Goal: Information Seeking & Learning: Learn about a topic

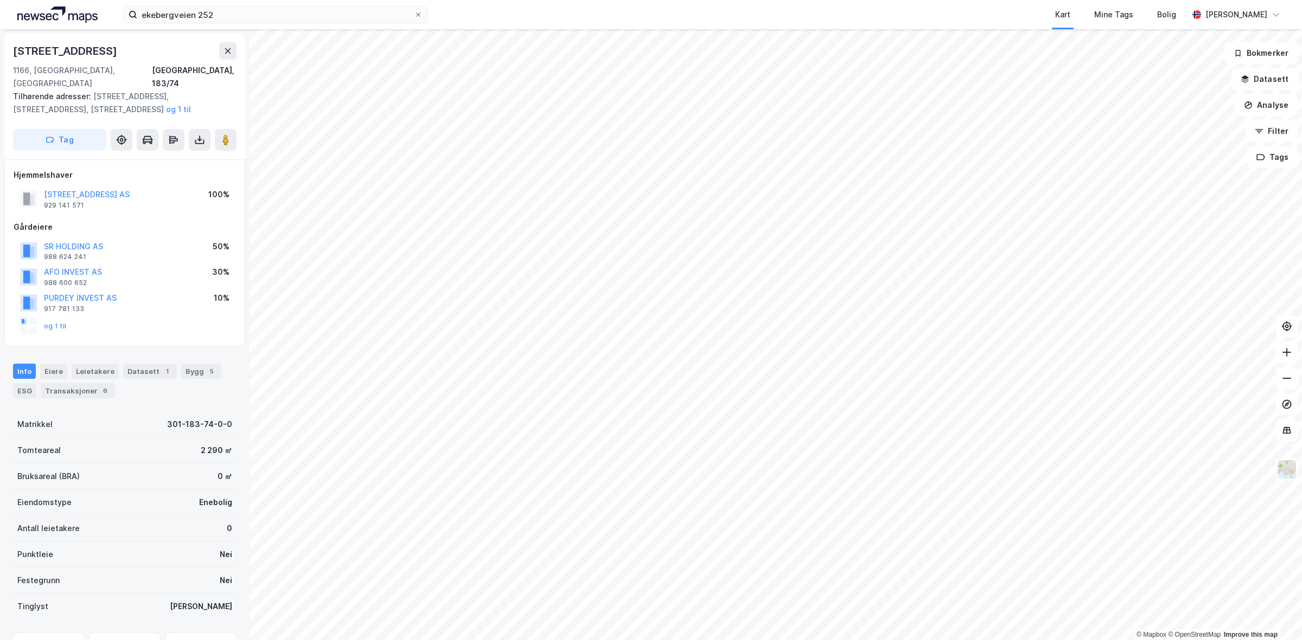
scroll to position [49, 0]
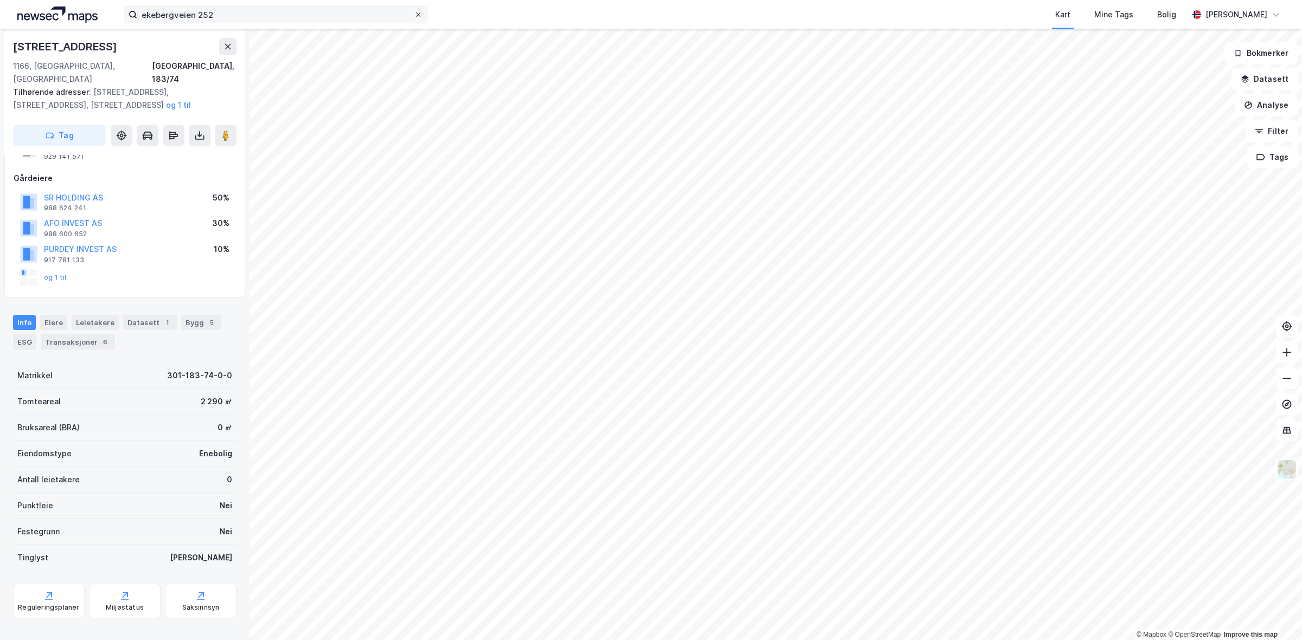
click at [421, 17] on span at bounding box center [418, 14] width 9 height 9
click at [414, 17] on input "ekebergveien 252" at bounding box center [275, 15] width 277 height 16
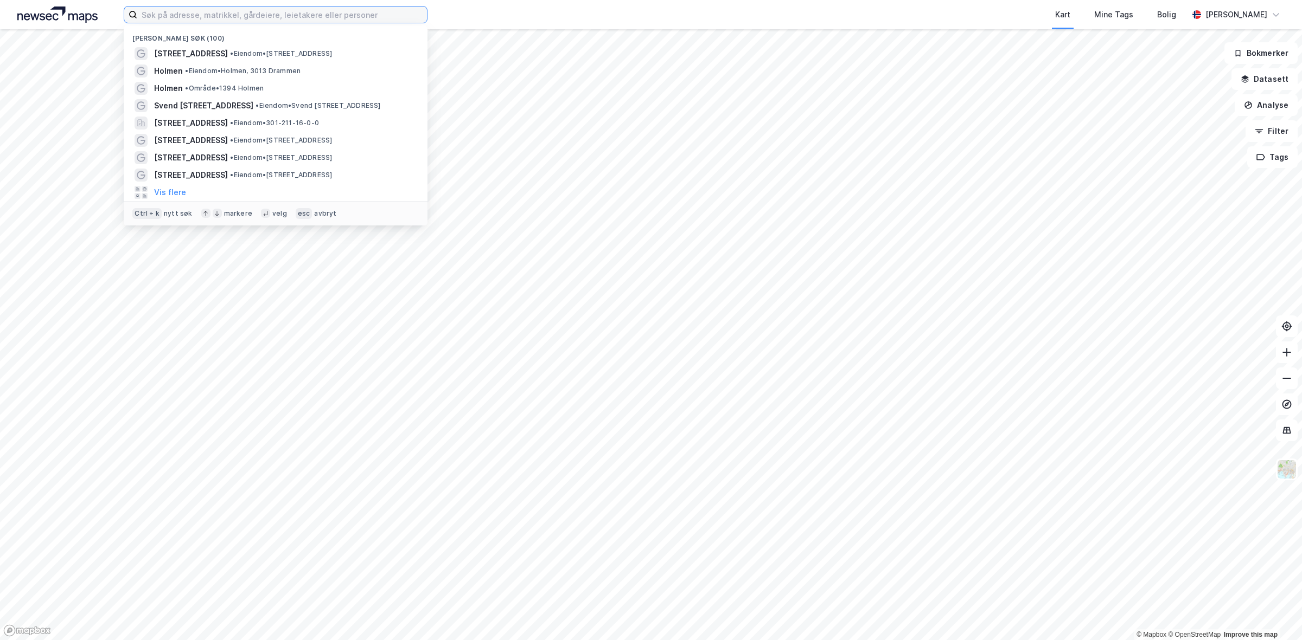
paste input "Malling & Co Vekst AS"
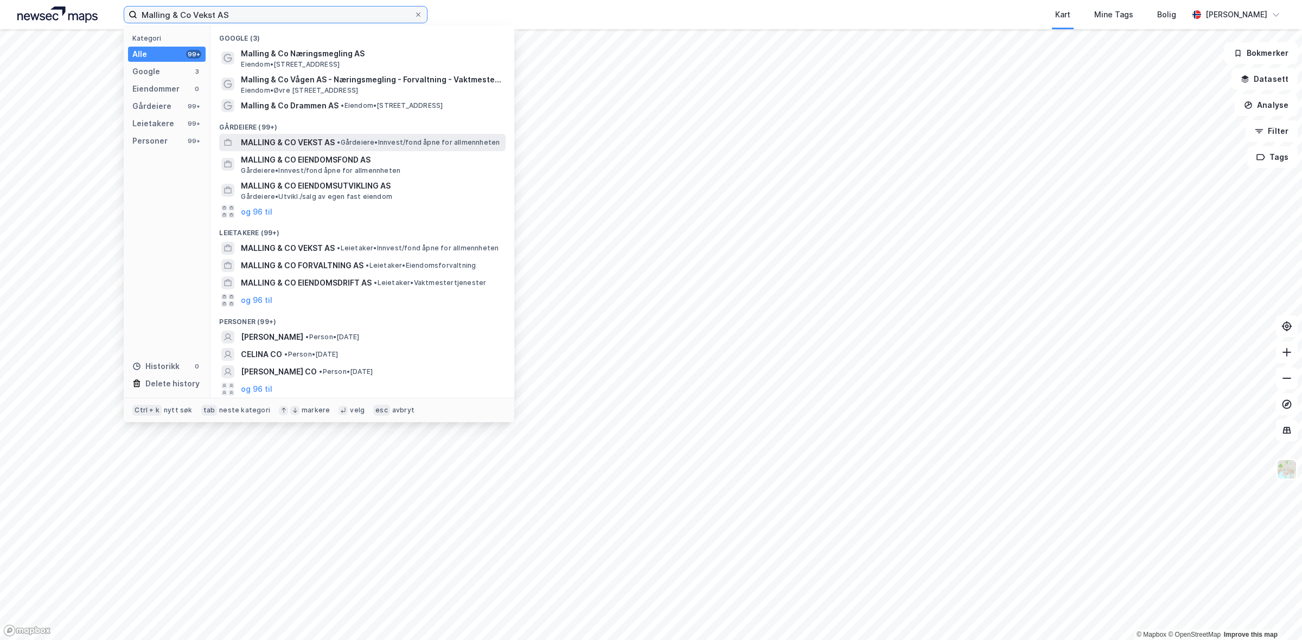
type input "Malling & Co Vekst AS"
click at [332, 142] on span "MALLING & CO VEKST AS" at bounding box center [288, 142] width 94 height 13
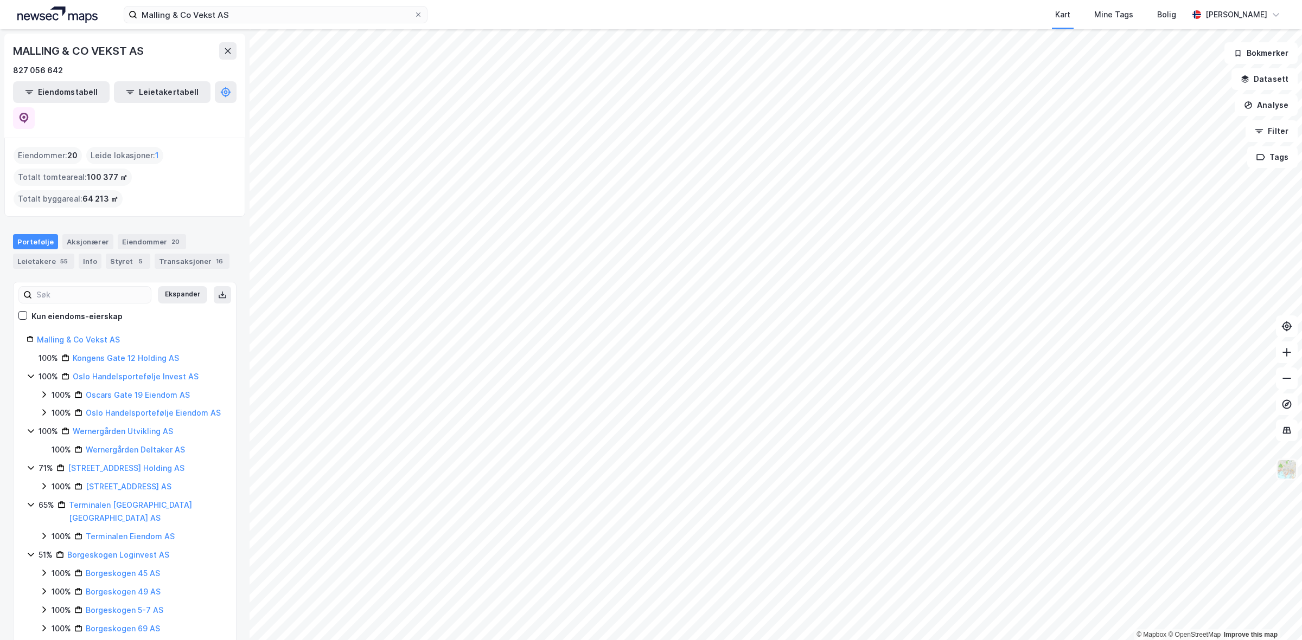
click at [1283, 464] on img at bounding box center [1286, 469] width 21 height 21
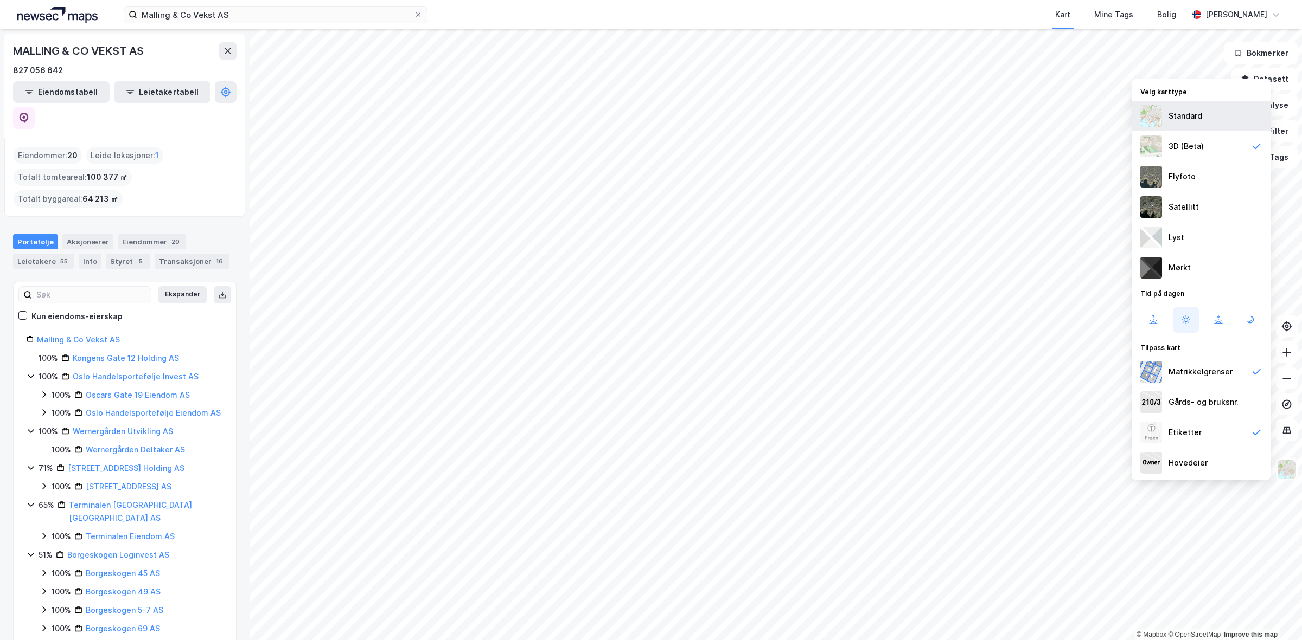
click at [1188, 125] on div "Standard" at bounding box center [1200, 116] width 139 height 30
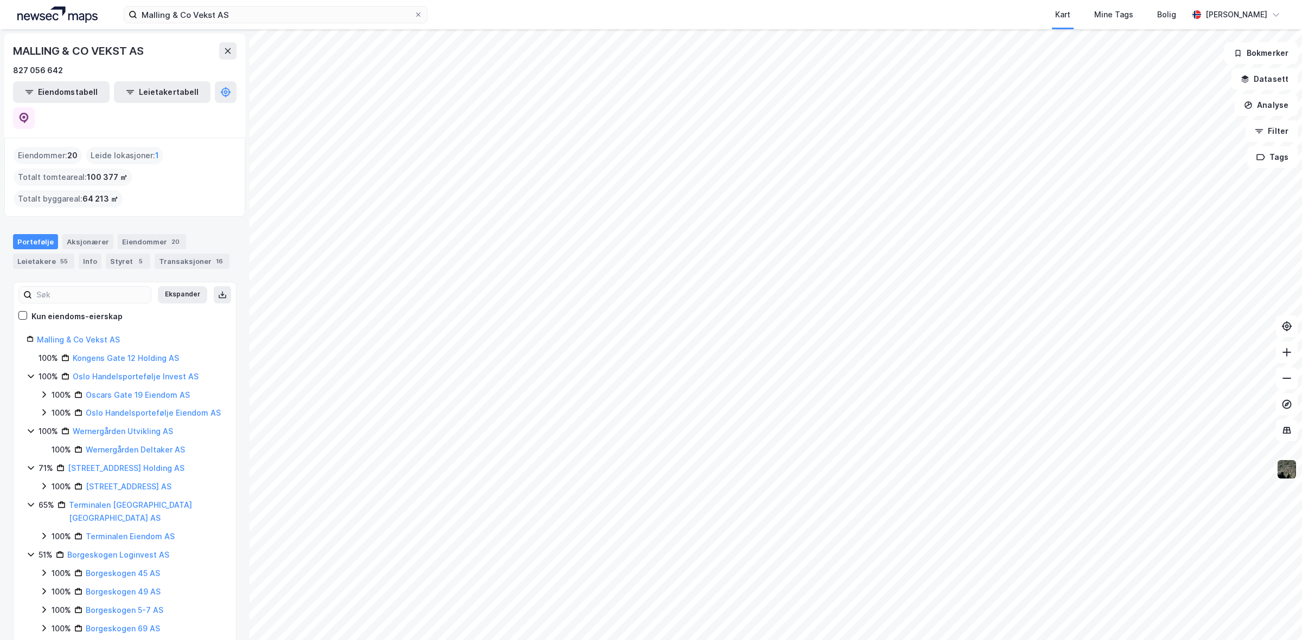
click at [1285, 470] on img at bounding box center [1286, 469] width 21 height 21
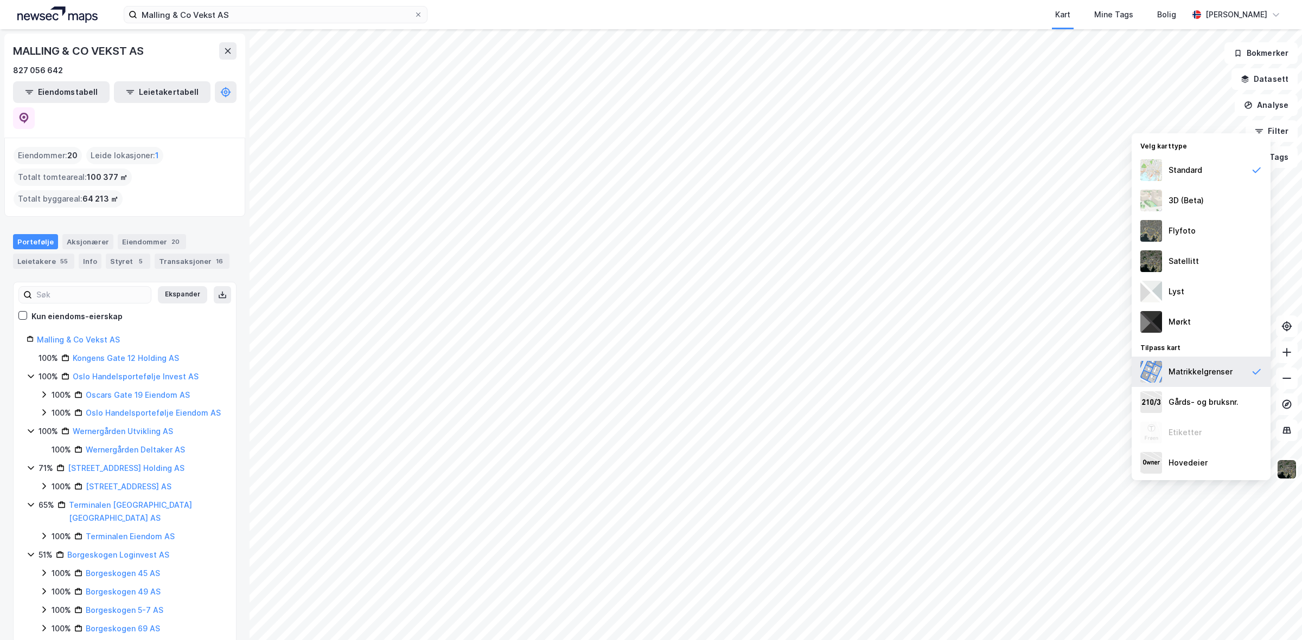
click at [1185, 370] on div "Matrikkelgrenser" at bounding box center [1200, 372] width 64 height 13
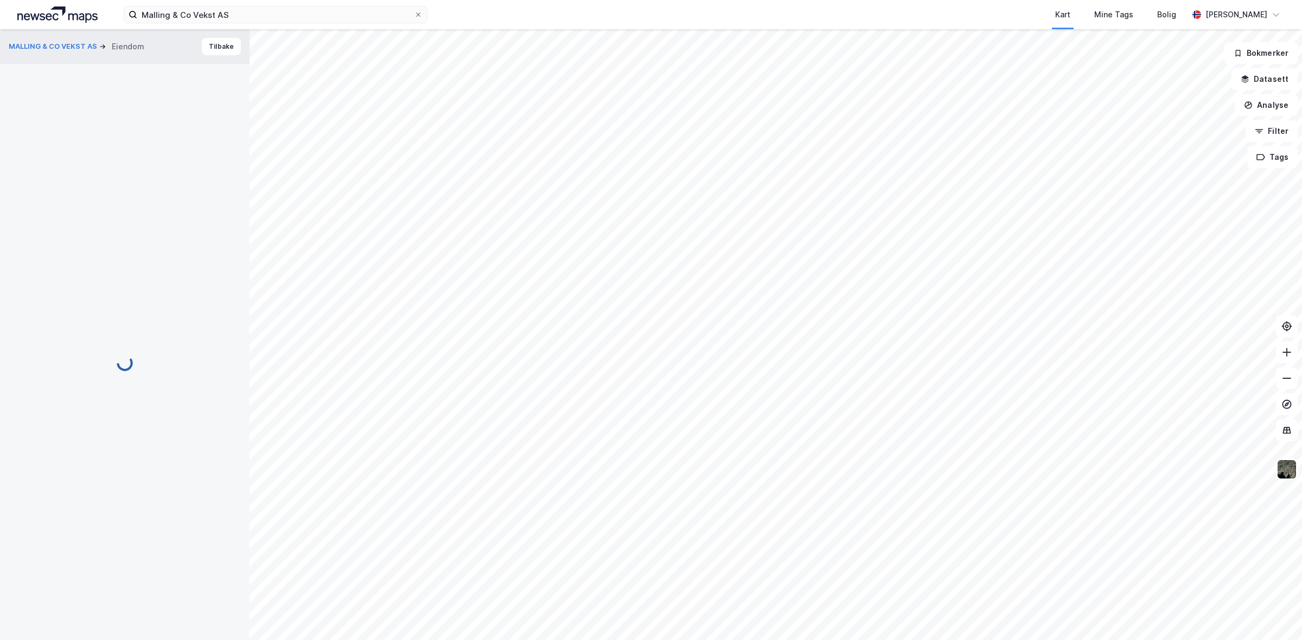
scroll to position [36, 0]
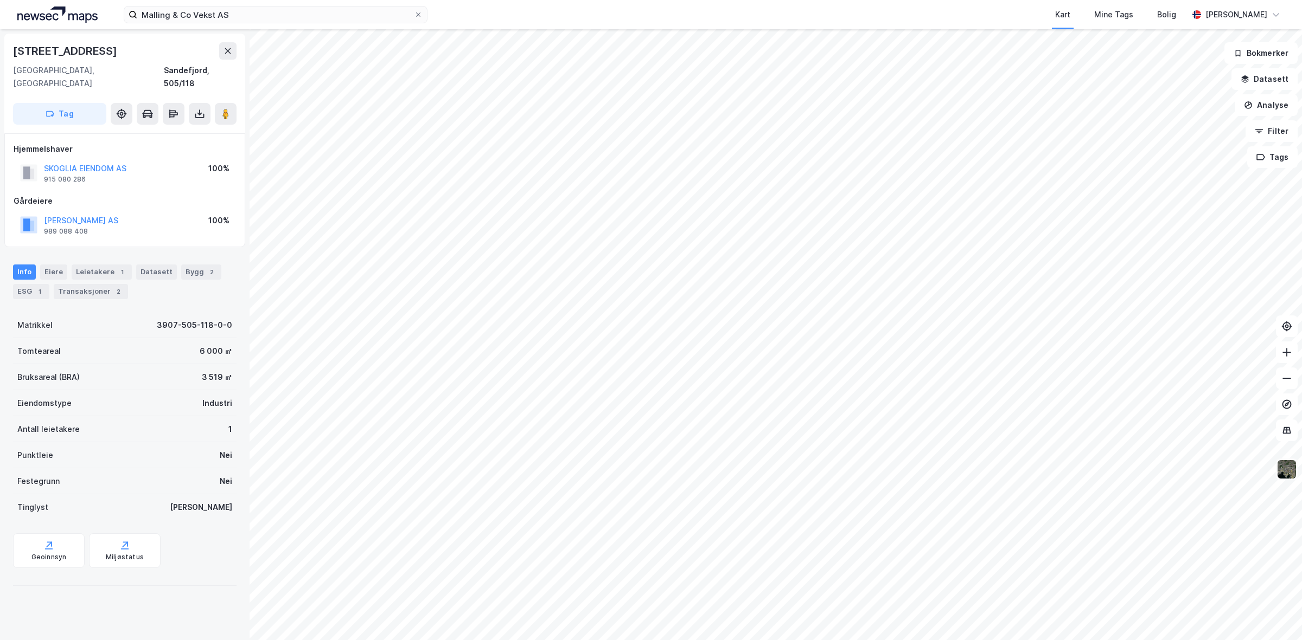
click at [1286, 473] on img at bounding box center [1286, 469] width 21 height 21
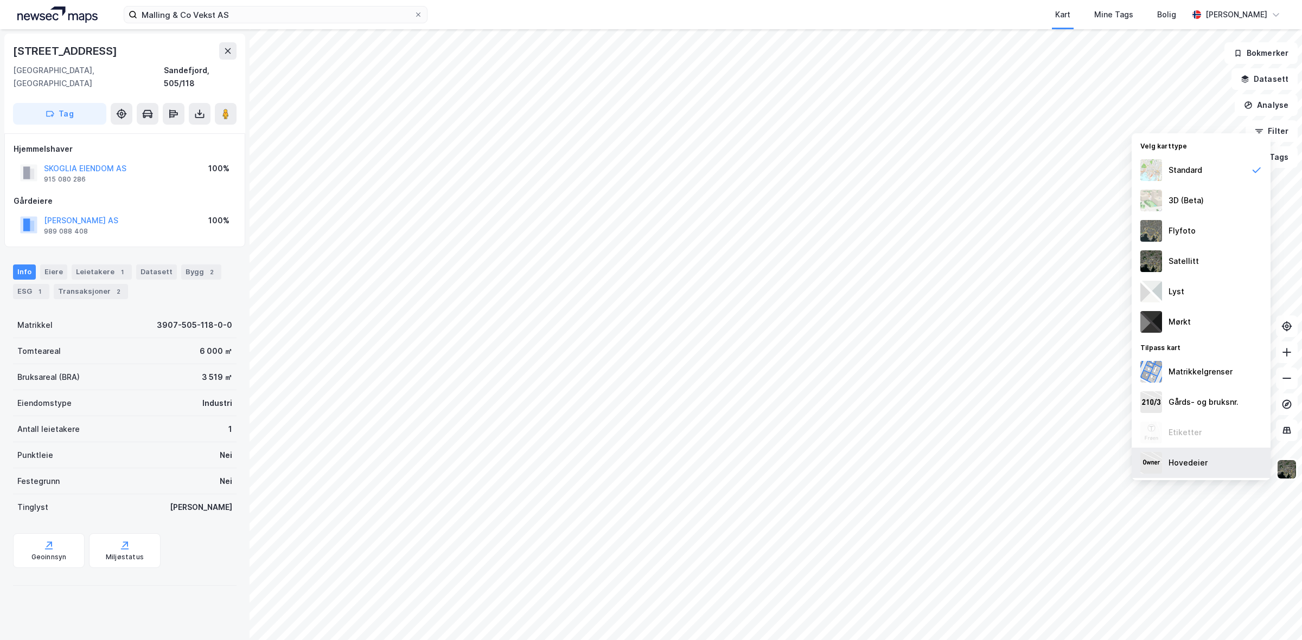
click at [1197, 453] on div "Hovedeier" at bounding box center [1200, 463] width 139 height 30
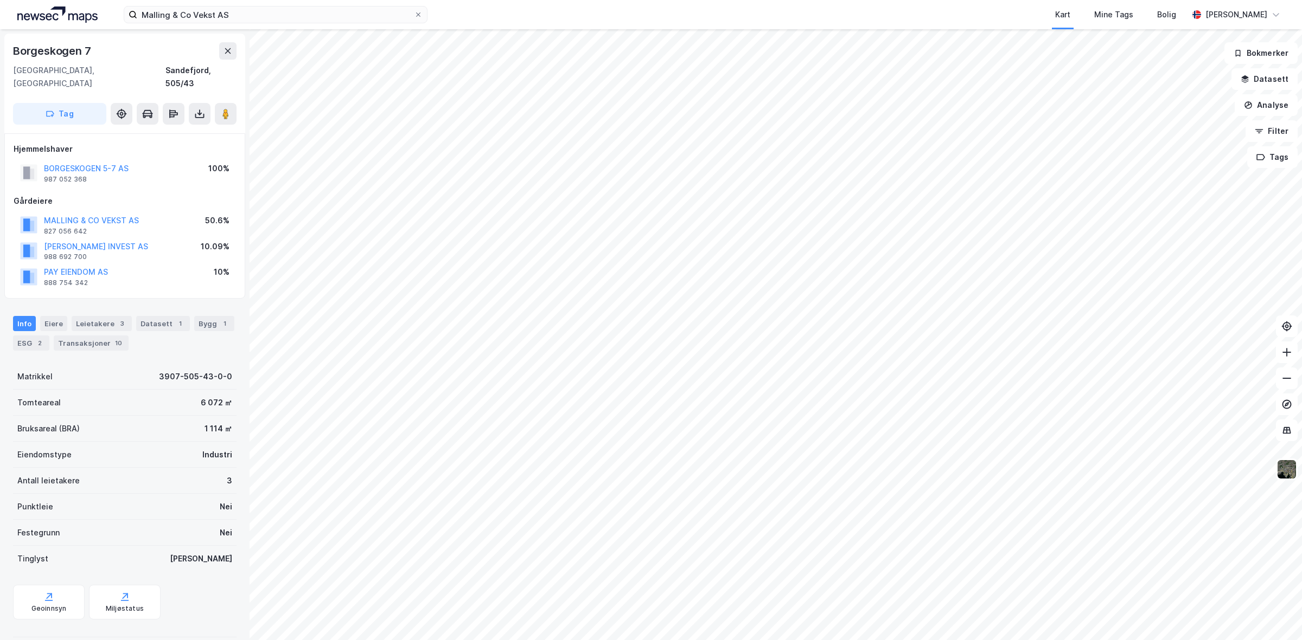
scroll to position [2, 0]
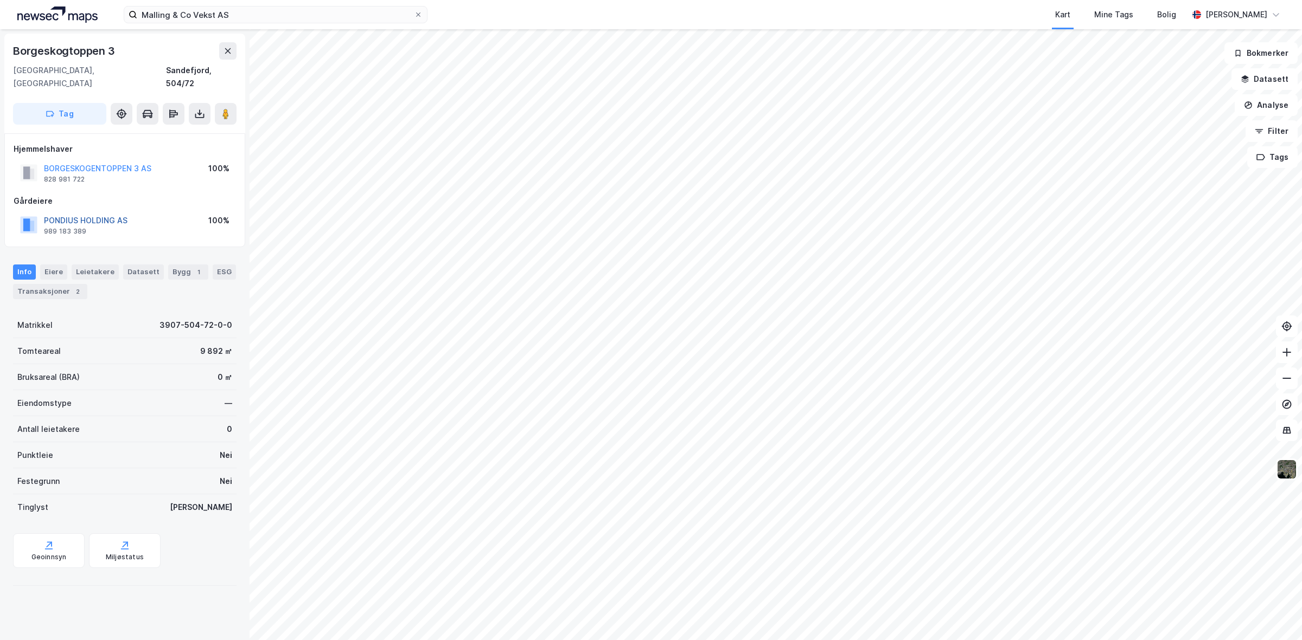
click at [0, 0] on button "PONDIUS HOLDING AS" at bounding box center [0, 0] width 0 height 0
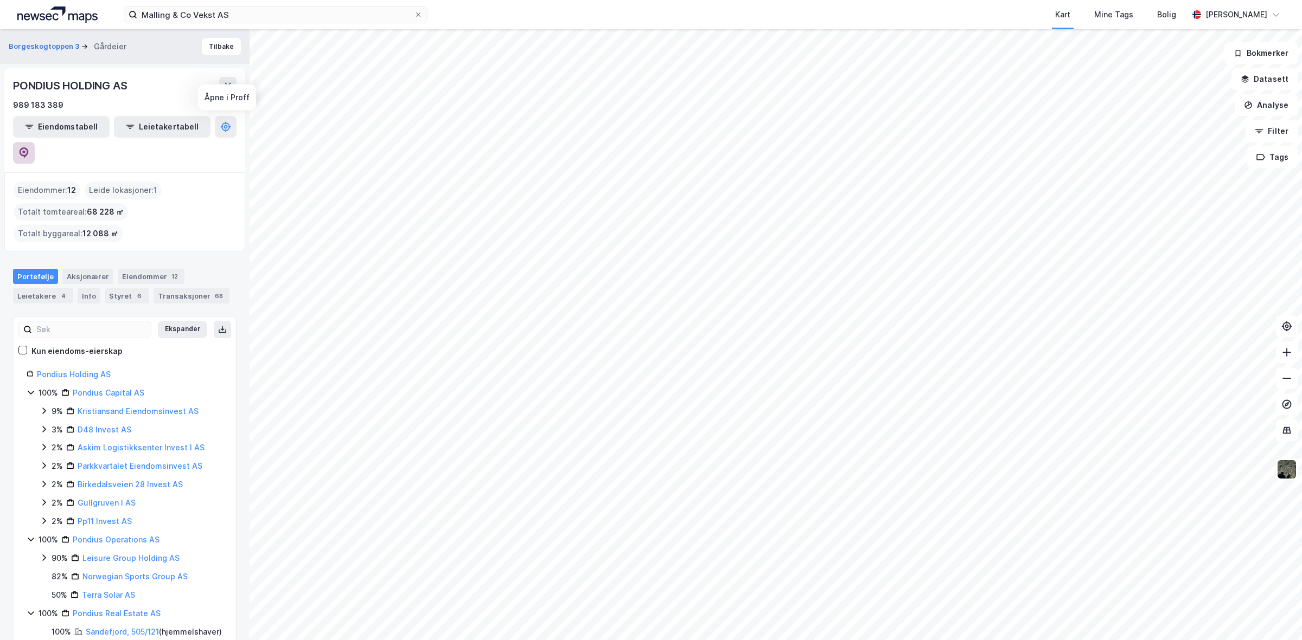
click at [29, 148] on icon at bounding box center [23, 153] width 11 height 11
click at [206, 50] on button "Tilbake" at bounding box center [221, 46] width 39 height 17
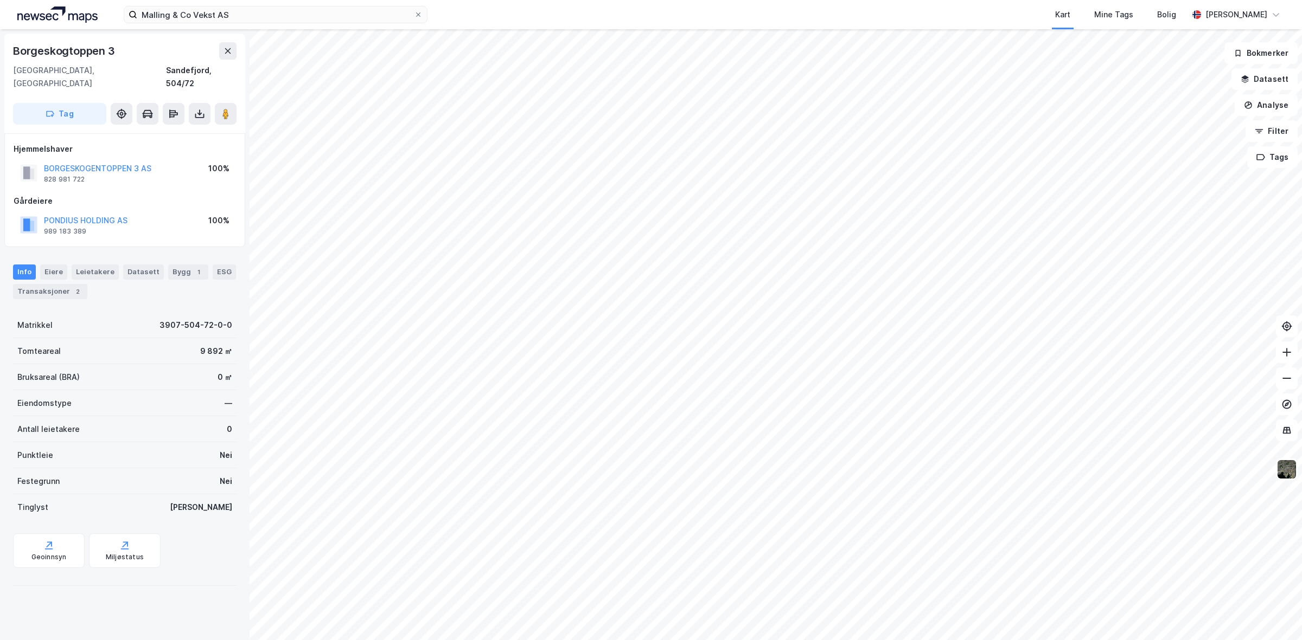
click at [706, 640] on html "Malling & Co Vekst AS Kart Mine Tags Bolig [PERSON_NAME] © Mapbox © OpenStreetM…" at bounding box center [651, 320] width 1302 height 640
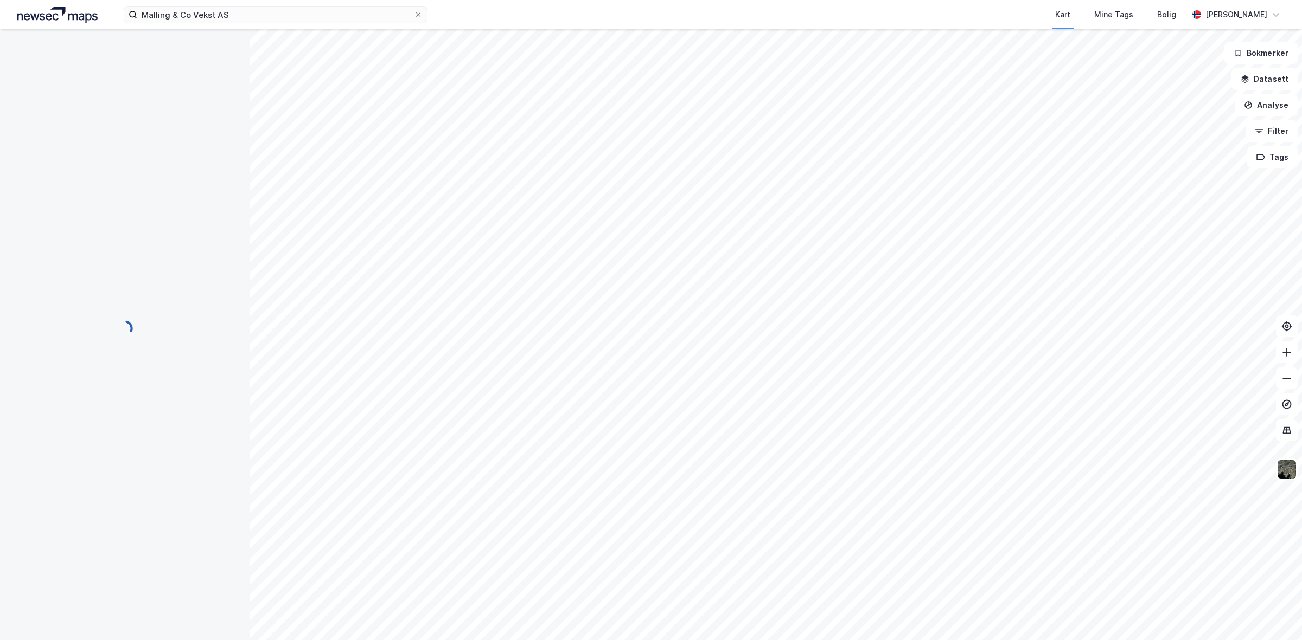
scroll to position [2, 0]
